Goal: Contribute content: Add original content to the website for others to see

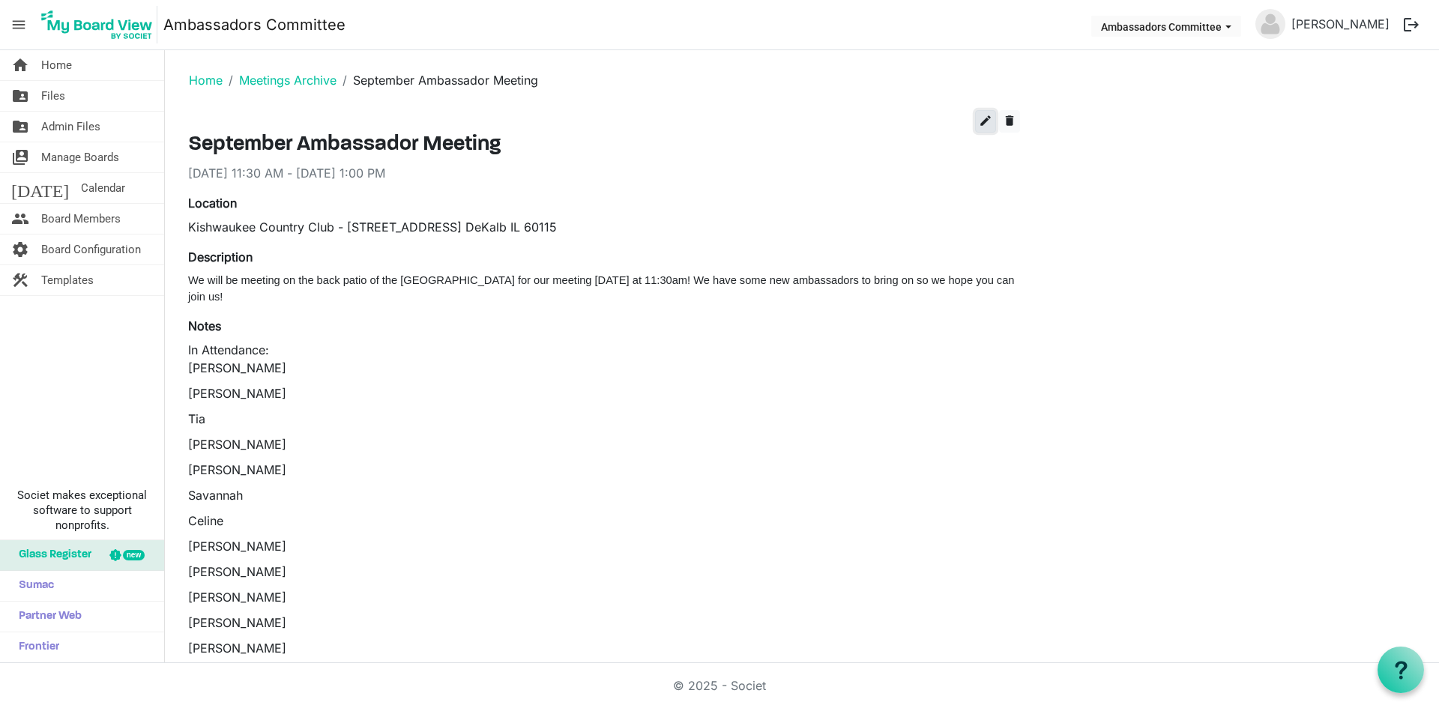
click at [985, 118] on span "edit" at bounding box center [985, 120] width 13 height 13
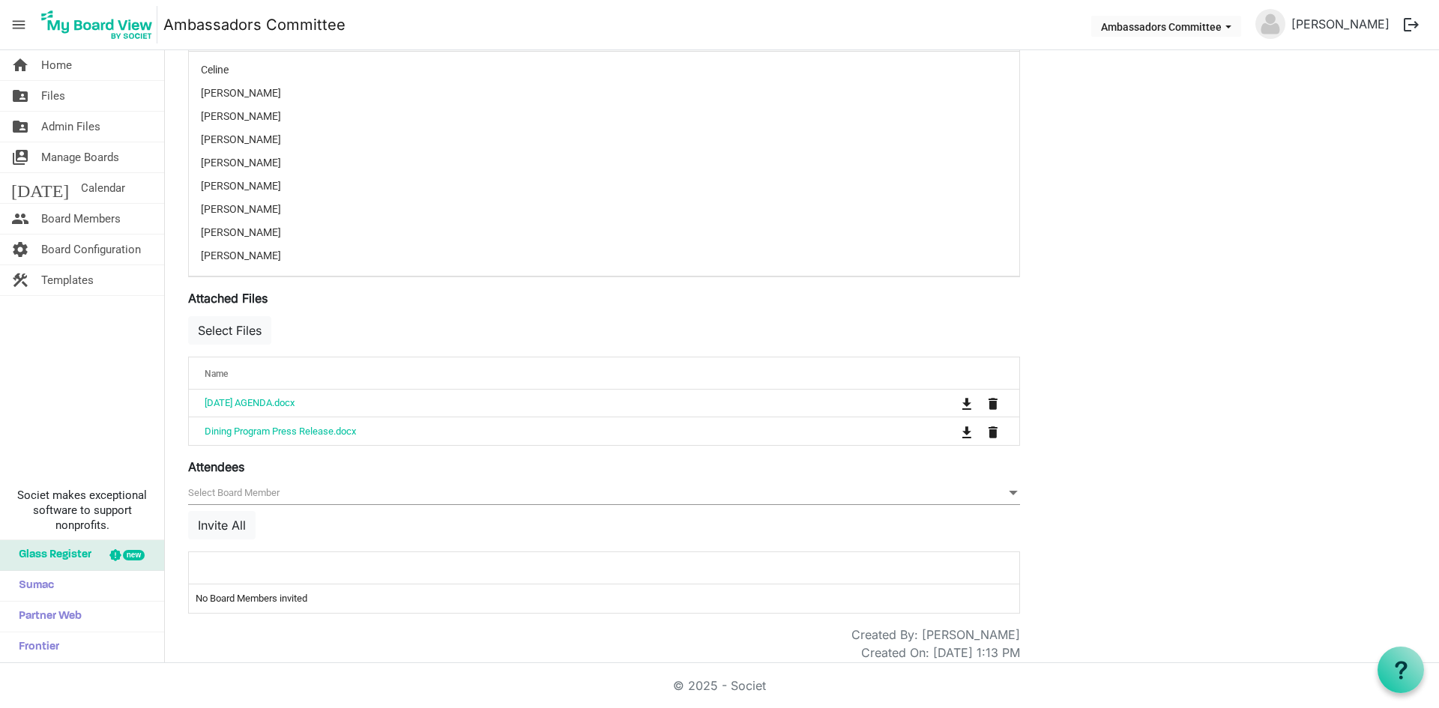
scroll to position [475, 0]
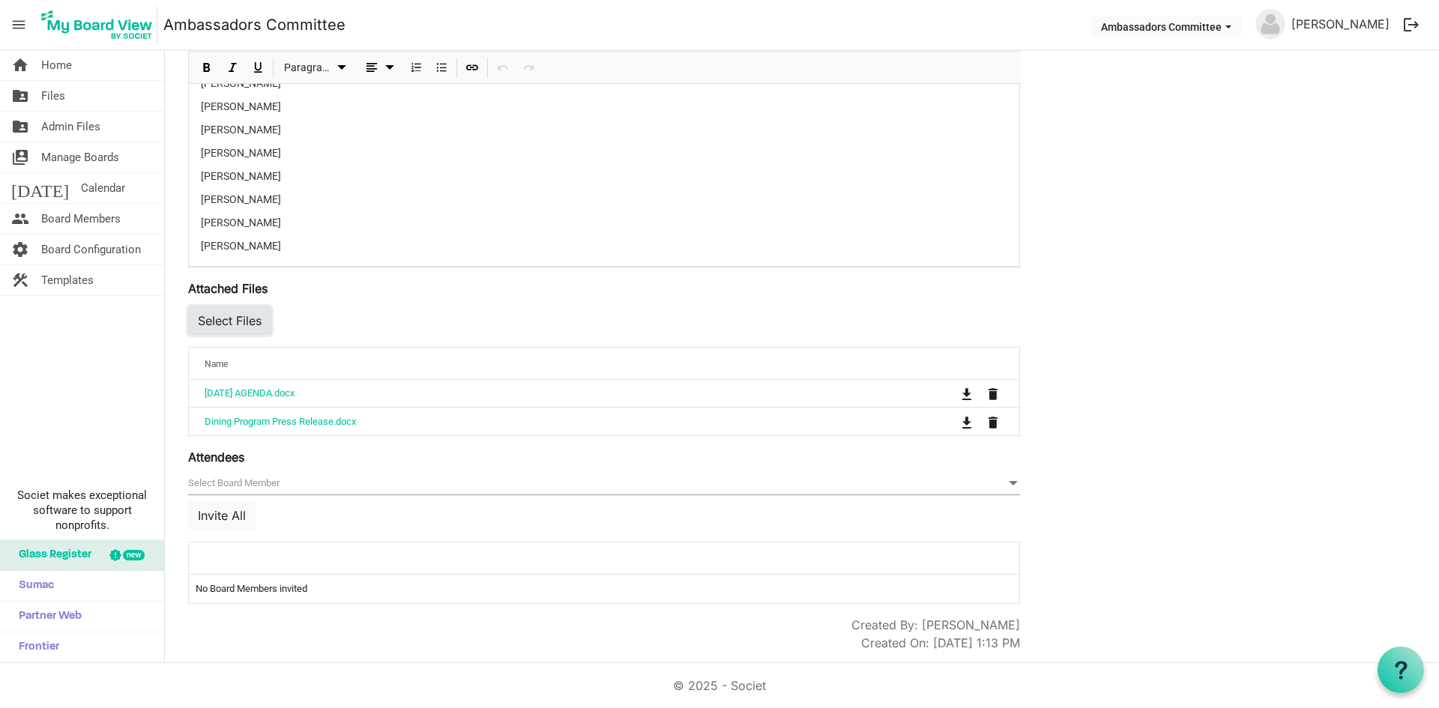
click at [227, 325] on button "Select Files" at bounding box center [229, 321] width 83 height 28
click at [213, 319] on button "Select Files" at bounding box center [229, 321] width 83 height 28
click at [253, 324] on button "Select Files" at bounding box center [229, 321] width 83 height 28
click at [223, 325] on button "Select Files" at bounding box center [229, 321] width 83 height 28
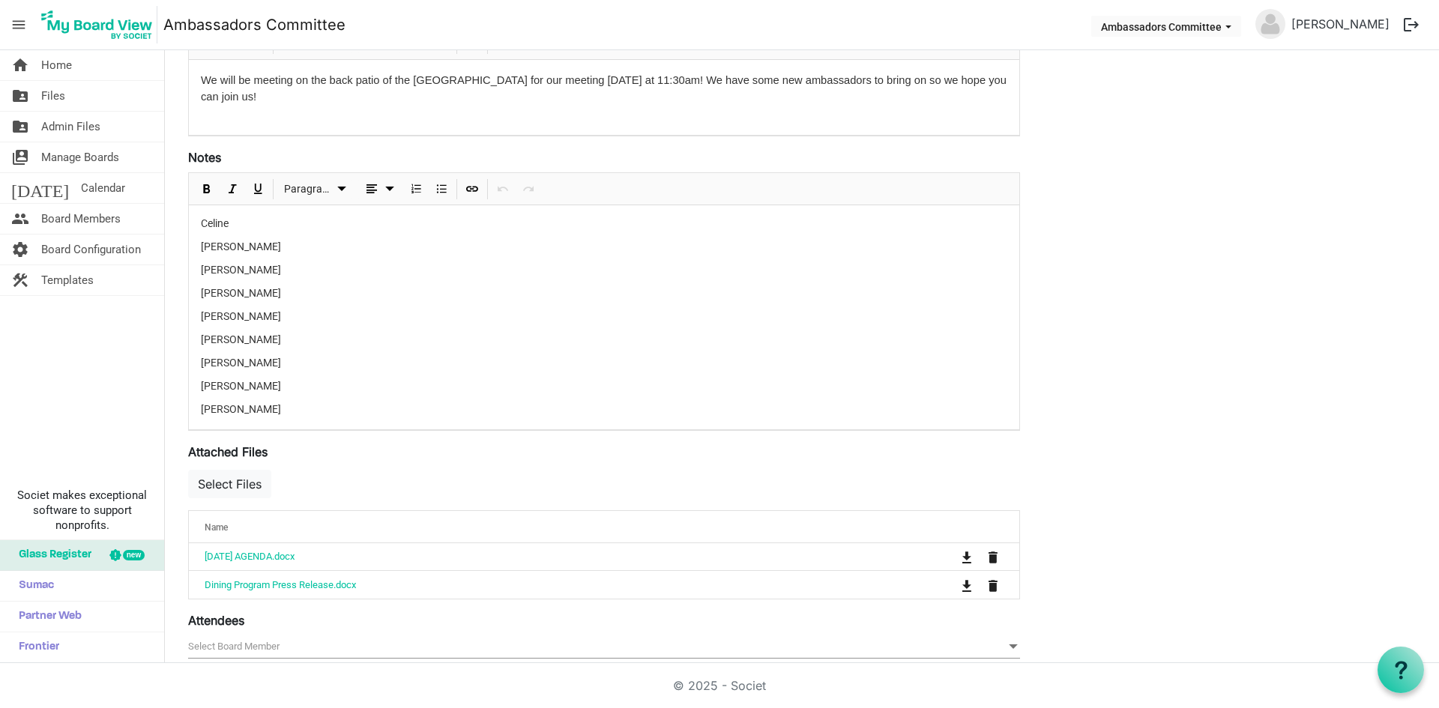
scroll to position [475, 0]
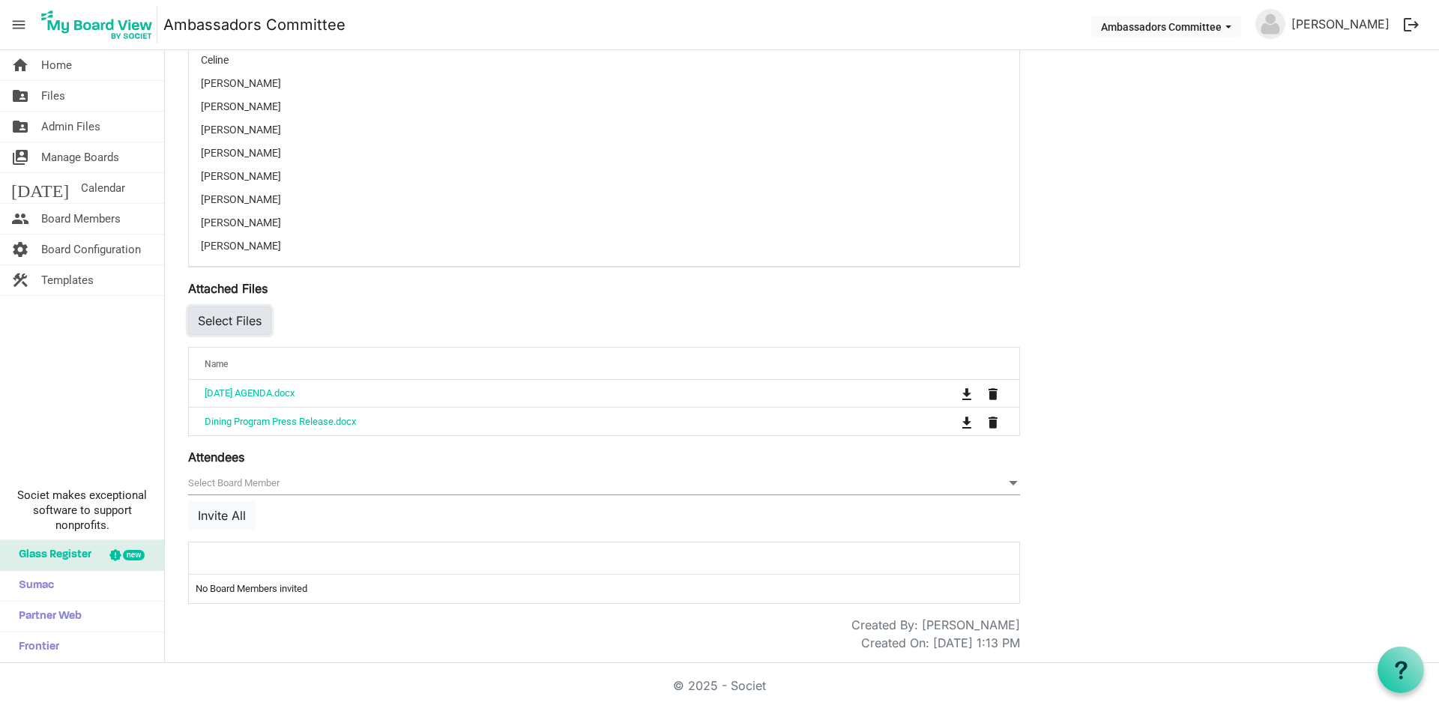
click at [209, 321] on button "Select Files" at bounding box center [229, 321] width 83 height 28
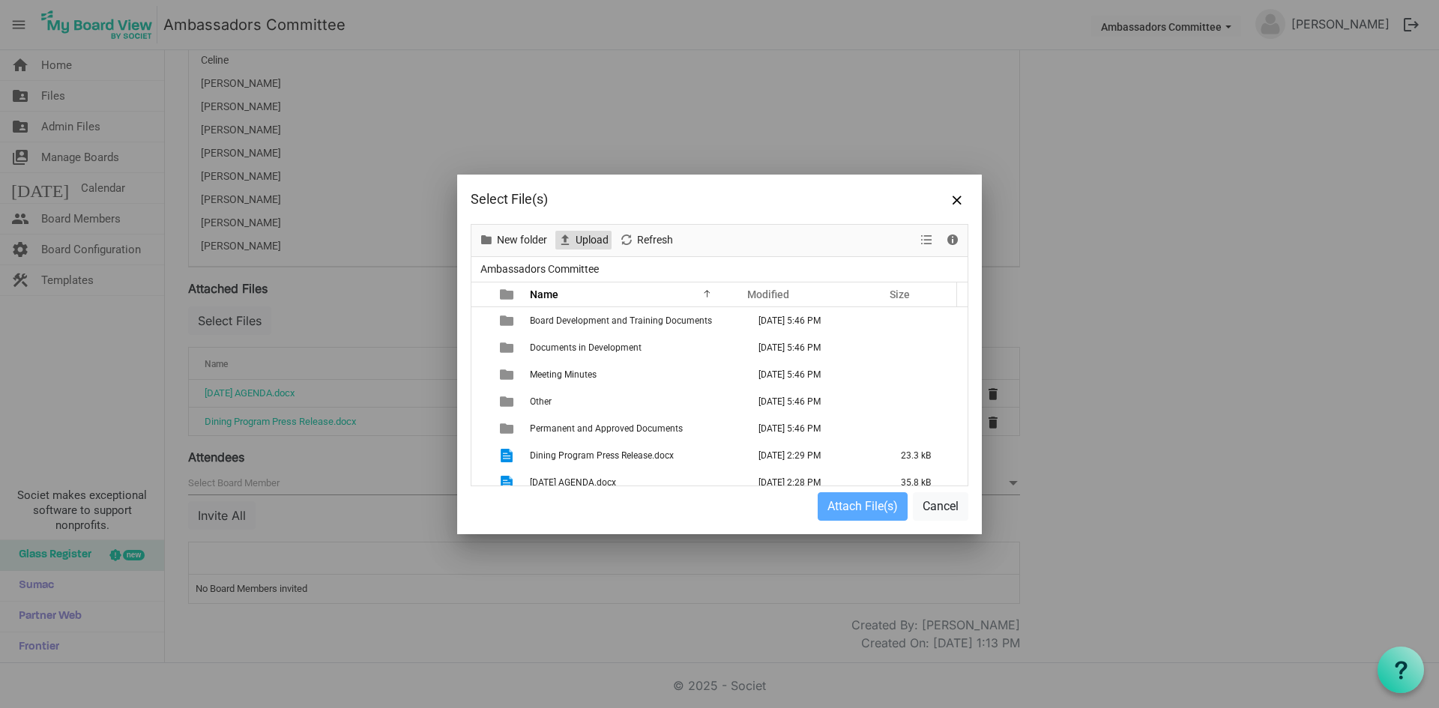
click at [571, 231] on span "Upload" at bounding box center [565, 240] width 18 height 19
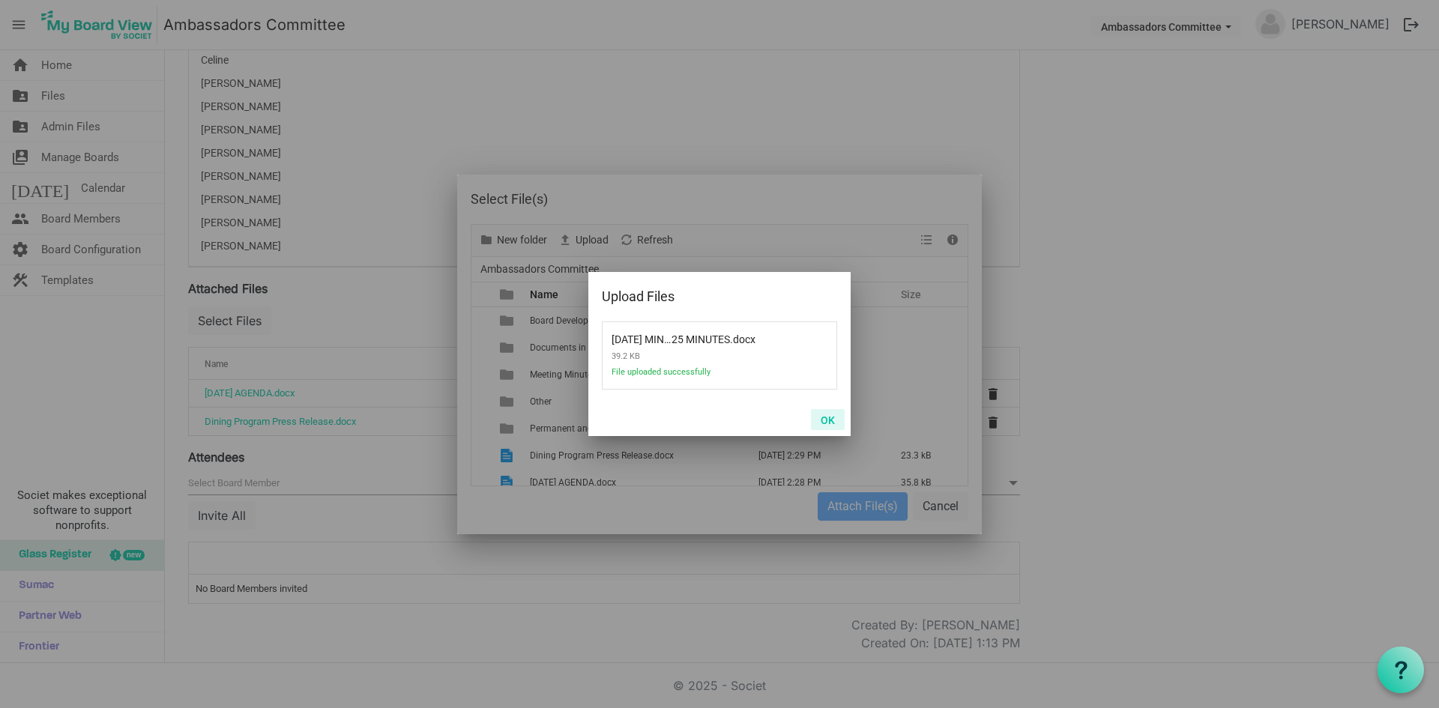
click at [835, 410] on button "OK" at bounding box center [828, 419] width 34 height 21
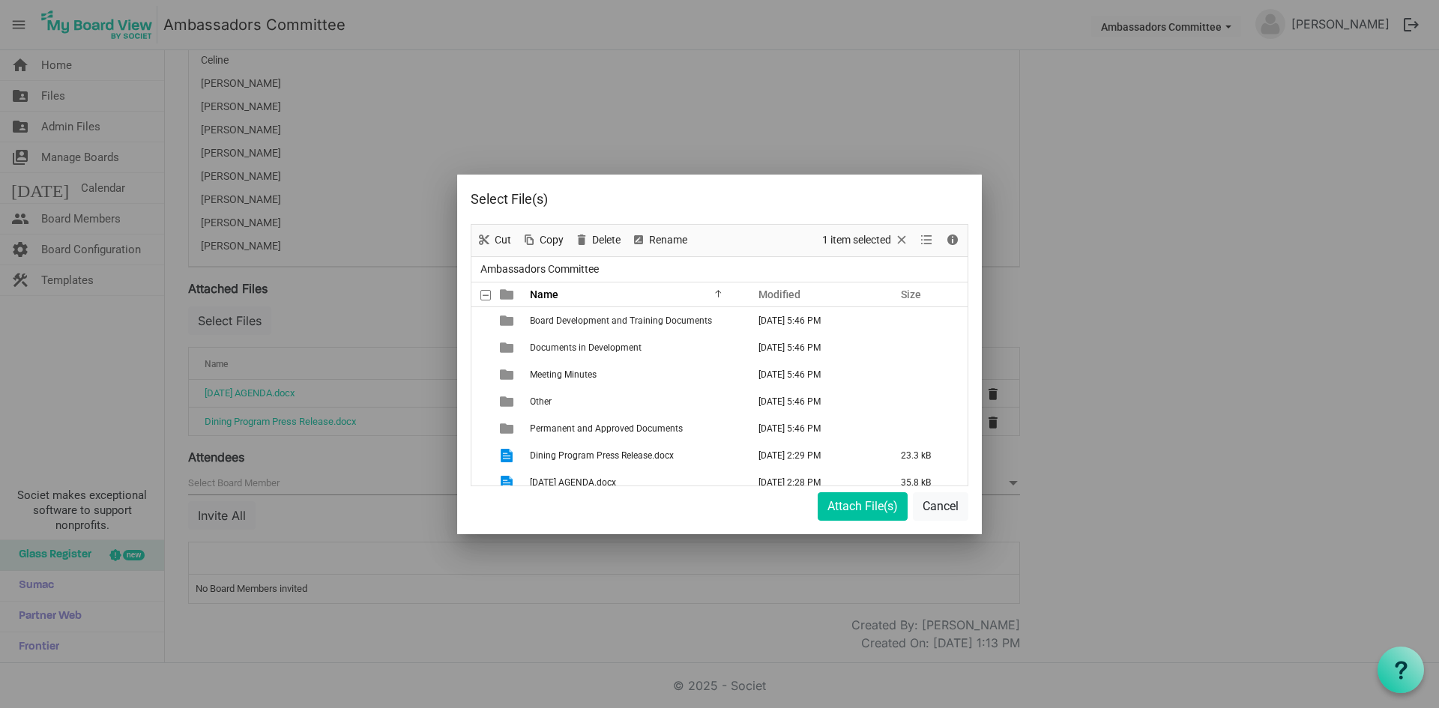
scroll to position [37, 0]
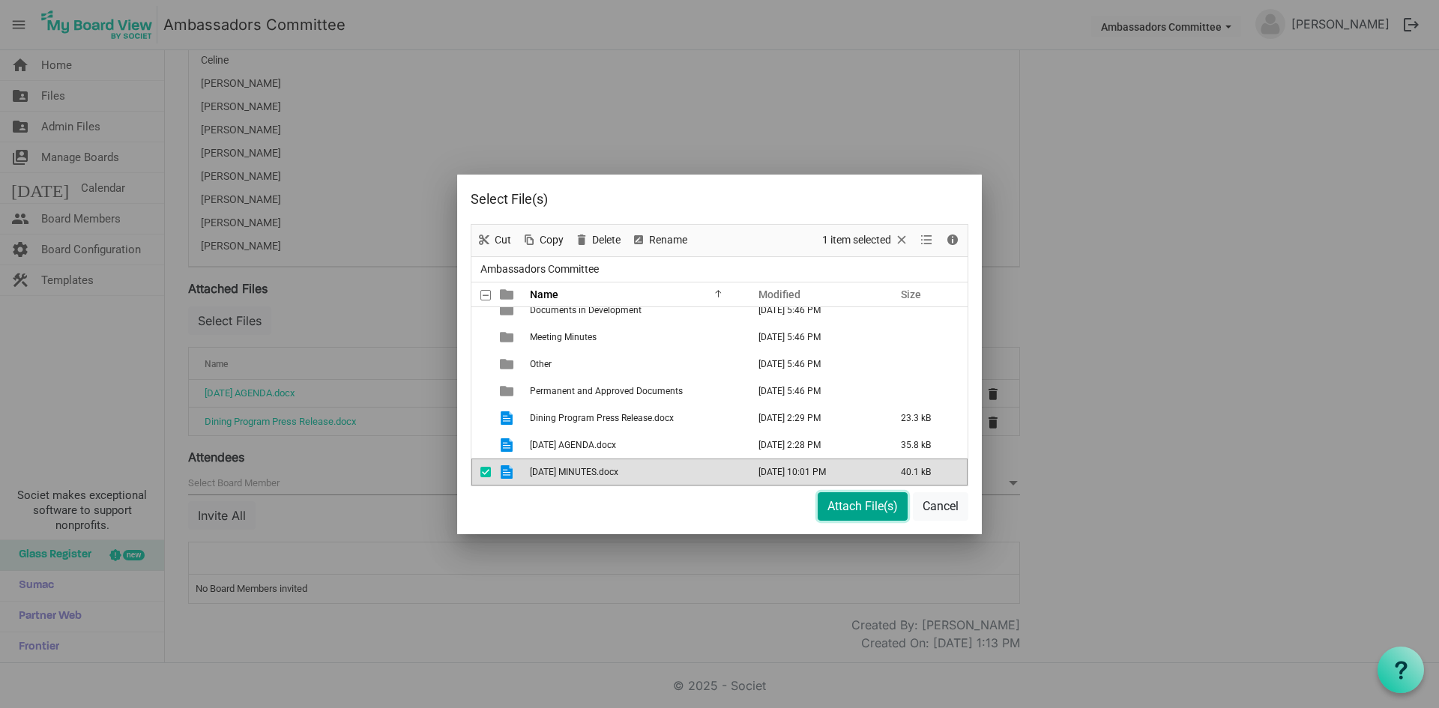
click at [879, 506] on button "Attach File(s)" at bounding box center [863, 506] width 90 height 28
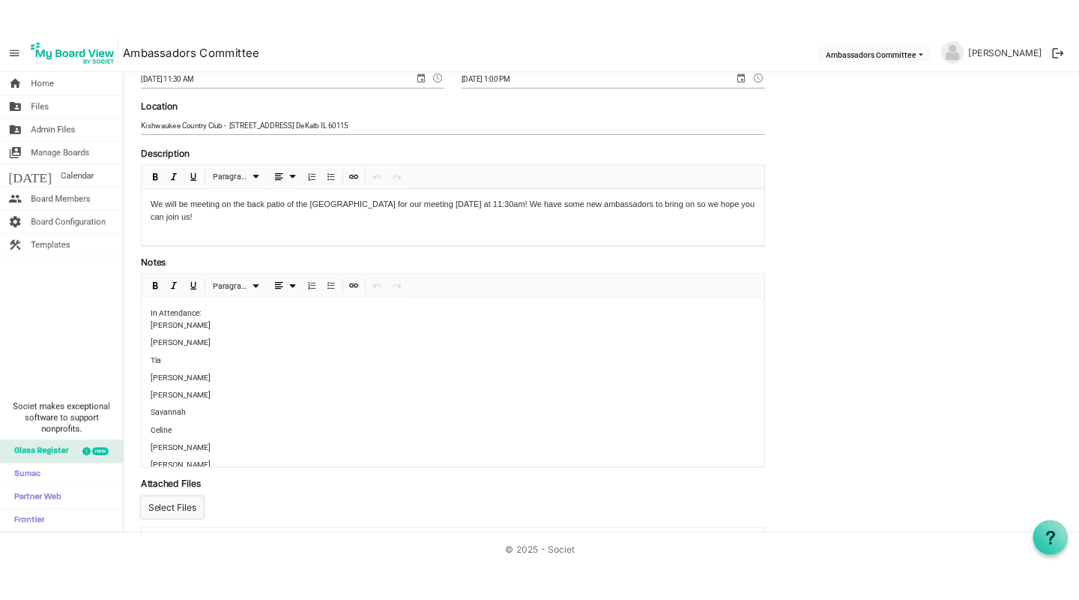
scroll to position [0, 0]
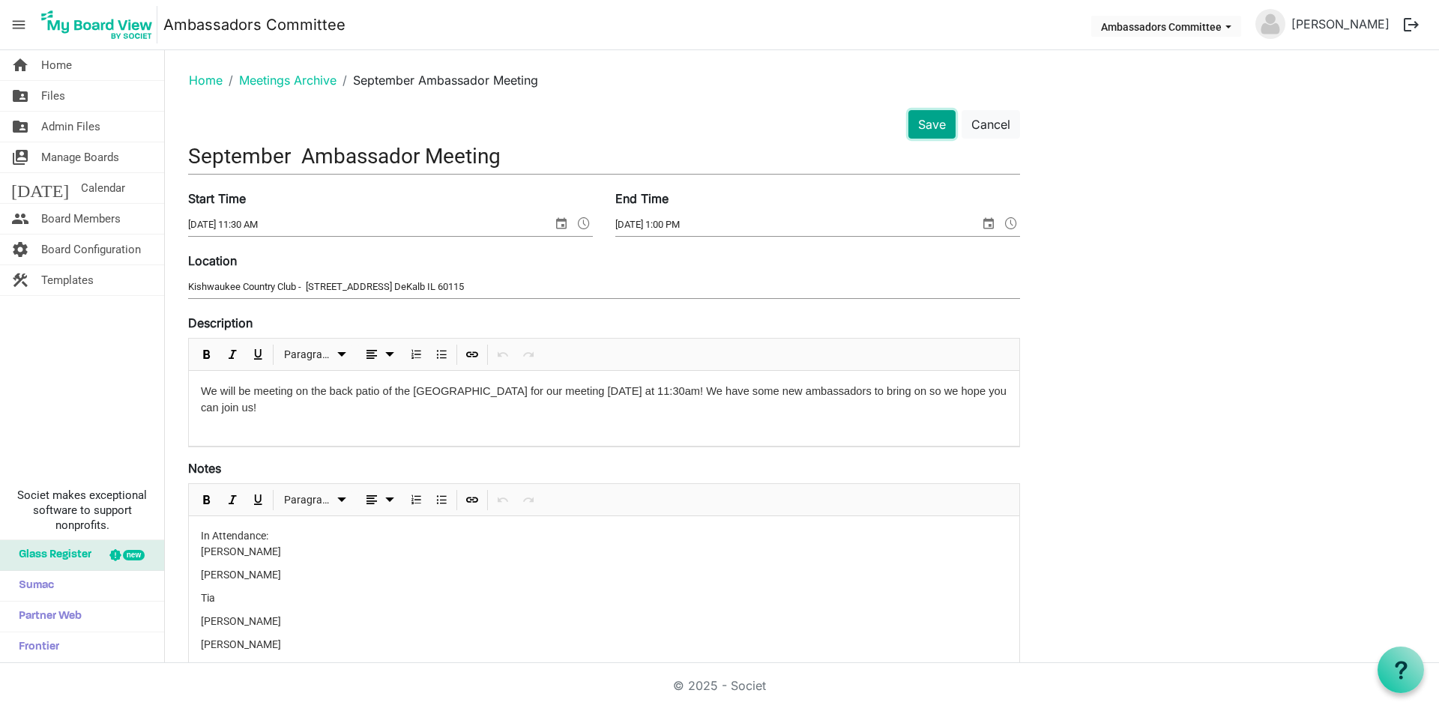
click at [933, 112] on button "Save" at bounding box center [932, 124] width 47 height 28
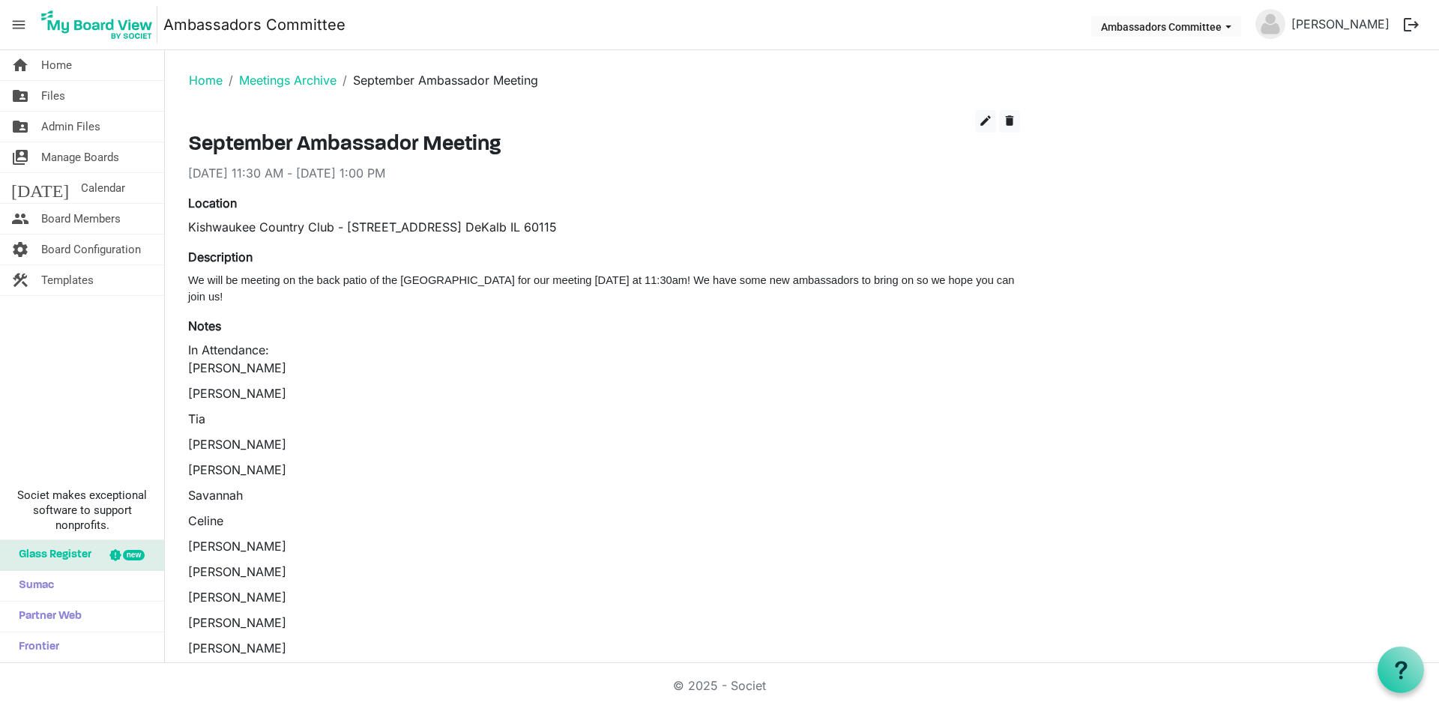
drag, startPoint x: 1167, startPoint y: 116, endPoint x: 1417, endPoint y: 400, distance: 378.2
click at [1182, 111] on div "edit delete September Ambassador Meeting [DATE] 11:30 AM - [DATE] 1:00 PM Locat…" at bounding box center [802, 571] width 1250 height 923
